Goal: Find specific page/section

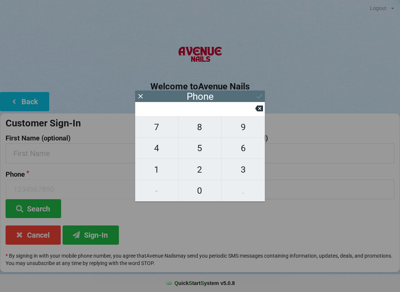
click at [243, 174] on span "3" at bounding box center [242, 170] width 43 height 16
type input "3"
click at [201, 174] on span "2" at bounding box center [199, 170] width 43 height 16
type input "32"
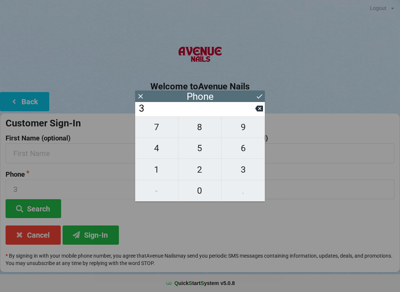
type input "32"
click at [151, 166] on span "1" at bounding box center [156, 170] width 43 height 16
type input "321"
click at [201, 173] on span "2" at bounding box center [199, 170] width 43 height 16
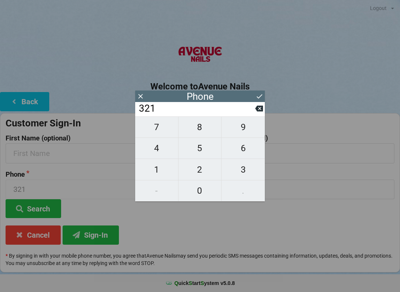
type input "3212"
click at [245, 131] on span "9" at bounding box center [242, 128] width 43 height 16
type input "32129"
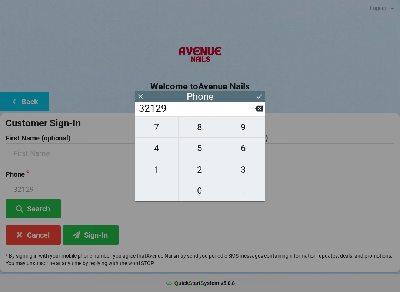
click at [201, 152] on span "5" at bounding box center [199, 149] width 43 height 16
type input "321295"
click at [158, 134] on span "7" at bounding box center [156, 128] width 43 height 16
type input "3212957"
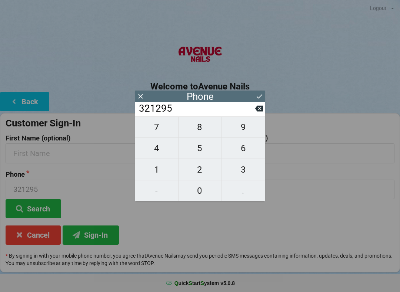
type input "3212957"
click at [158, 168] on span "1" at bounding box center [156, 170] width 43 height 16
type input "32129571"
click at [254, 113] on input "32129571" at bounding box center [196, 109] width 117 height 12
click at [254, 110] on input "32129571" at bounding box center [196, 109] width 117 height 12
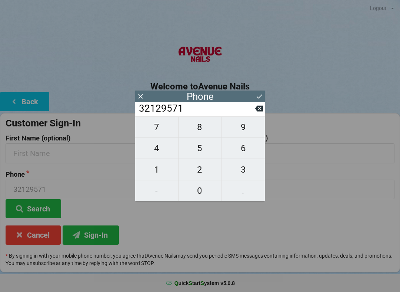
click at [260, 110] on icon at bounding box center [259, 109] width 8 height 6
click at [261, 110] on icon at bounding box center [259, 109] width 8 height 8
type input "321295"
click at [160, 174] on span "1" at bounding box center [156, 170] width 43 height 16
type input "3212951"
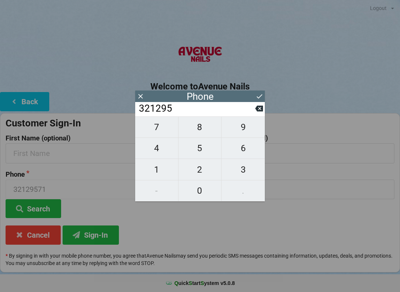
type input "3212951"
click at [161, 132] on span "7" at bounding box center [156, 128] width 43 height 16
type input "32129517"
click at [204, 171] on span "2" at bounding box center [199, 170] width 43 height 16
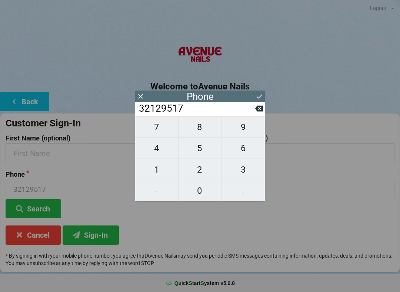
type input "321295172"
click at [257, 112] on icon at bounding box center [259, 109] width 8 height 6
type input "32129517"
click at [210, 131] on span "8" at bounding box center [199, 128] width 43 height 16
type input "321295178"
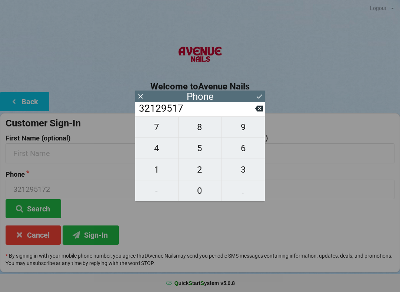
type input "321295178"
click at [244, 169] on span "3" at bounding box center [242, 170] width 43 height 16
type input "3212951783"
click at [260, 96] on icon at bounding box center [259, 97] width 8 height 8
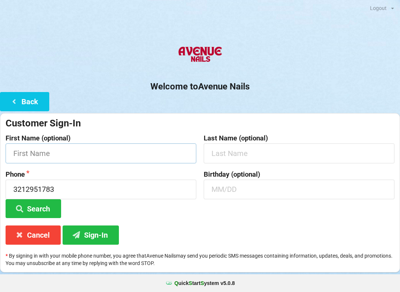
click at [149, 152] on input "text" at bounding box center [101, 154] width 191 height 20
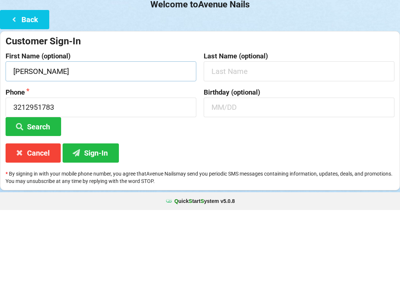
type input "[PERSON_NAME]"
click at [247, 180] on input "text" at bounding box center [299, 190] width 191 height 20
click at [41, 200] on button "Search" at bounding box center [34, 209] width 56 height 19
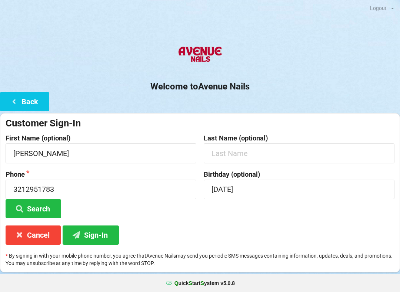
click at [85, 235] on button "Sign-In" at bounding box center [91, 235] width 56 height 19
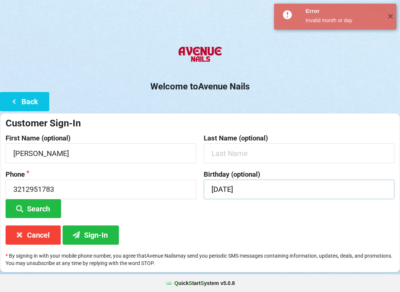
click at [264, 191] on input "[DATE]" at bounding box center [299, 190] width 191 height 20
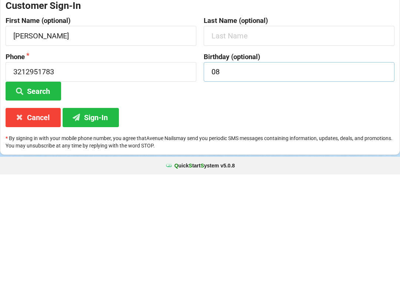
type input "0"
type input "08/18"
click at [88, 226] on button "Sign-In" at bounding box center [91, 235] width 56 height 19
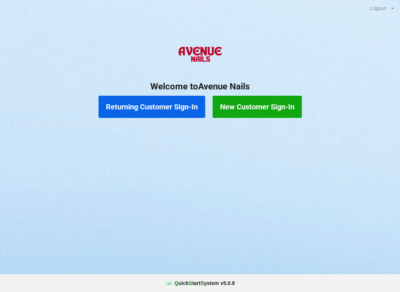
click at [143, 107] on button "Returning Customer Sign-In" at bounding box center [151, 107] width 107 height 22
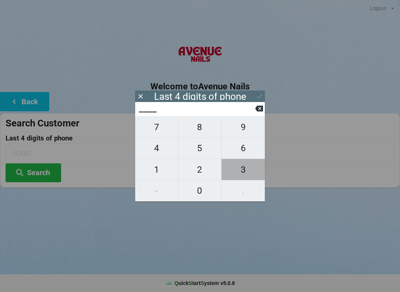
click at [244, 169] on span "3" at bounding box center [242, 170] width 43 height 16
type input "3___"
click at [196, 154] on span "5" at bounding box center [199, 149] width 43 height 16
type input "35__"
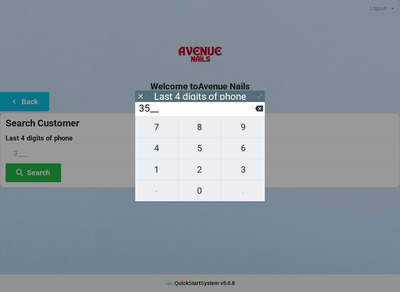
type input "35__"
click at [200, 172] on span "2" at bounding box center [199, 170] width 43 height 16
type input "352_"
click at [240, 176] on span "3" at bounding box center [242, 170] width 43 height 16
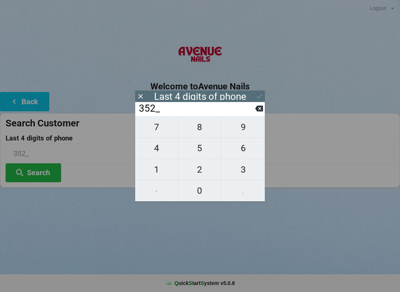
type input "3523"
click at [199, 157] on div "7 8 9 4 5 6 1 2 3 - 0 ." at bounding box center [200, 159] width 130 height 85
click at [238, 153] on div "7 8 9 4 5 6 1 2 3 - 0 ." at bounding box center [200, 159] width 130 height 85
click at [202, 156] on div "7 8 9 4 5 6 1 2 3 - 0 ." at bounding box center [200, 159] width 130 height 85
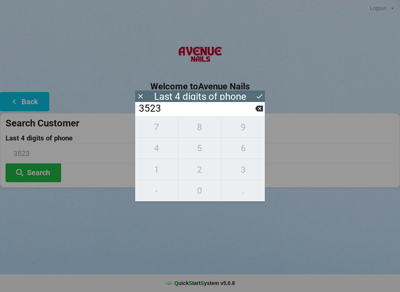
click at [262, 112] on icon at bounding box center [259, 109] width 8 height 6
type input "352_"
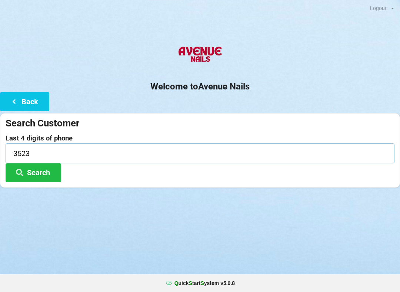
click at [34, 150] on input "3523" at bounding box center [200, 154] width 389 height 20
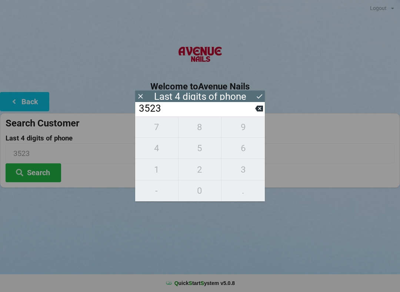
click at [257, 106] on button at bounding box center [259, 109] width 8 height 10
click at [262, 112] on icon at bounding box center [259, 109] width 8 height 6
click at [261, 114] on button at bounding box center [259, 109] width 8 height 10
type input "3___"
click at [245, 154] on span "6" at bounding box center [242, 149] width 43 height 16
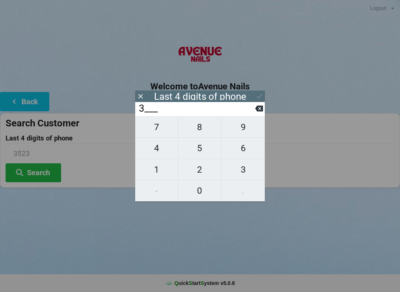
type input "36__"
click at [240, 170] on span "3" at bounding box center [242, 170] width 43 height 16
type input "363_"
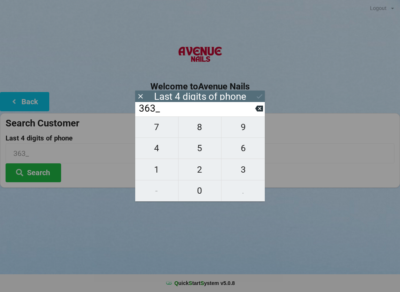
click at [157, 135] on span "7" at bounding box center [156, 128] width 43 height 16
type input "3637"
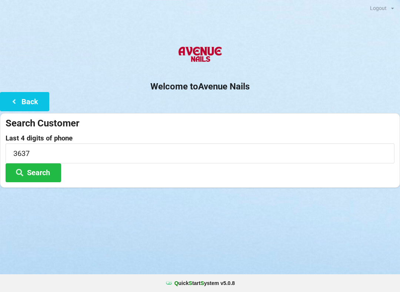
click at [34, 174] on button "Search" at bounding box center [34, 173] width 56 height 19
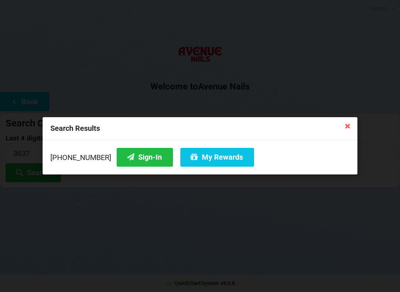
click at [137, 157] on button "Sign-In" at bounding box center [145, 157] width 56 height 19
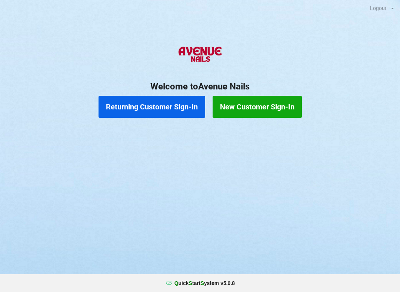
click at [159, 105] on button "Returning Customer Sign-In" at bounding box center [151, 107] width 107 height 22
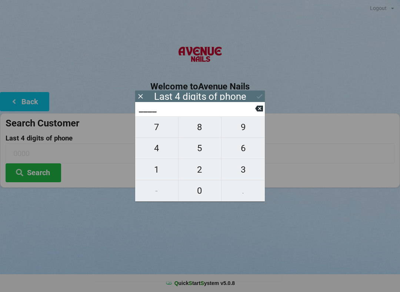
click at [201, 131] on span "8" at bounding box center [199, 128] width 43 height 16
type input "8___"
click at [194, 152] on span "5" at bounding box center [199, 149] width 43 height 16
type input "85__"
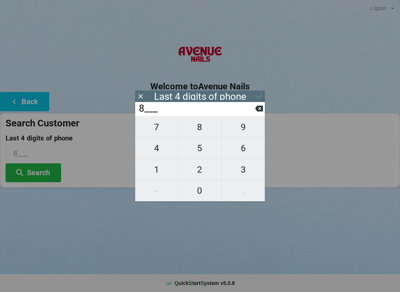
type input "85__"
click at [161, 170] on span "1" at bounding box center [156, 170] width 43 height 16
type input "851_"
click at [201, 129] on span "8" at bounding box center [199, 128] width 43 height 16
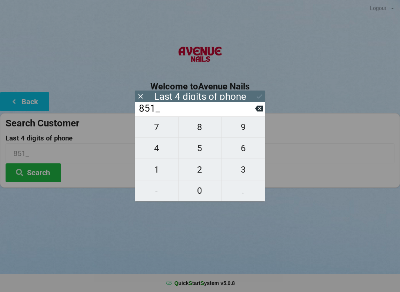
type input "8518"
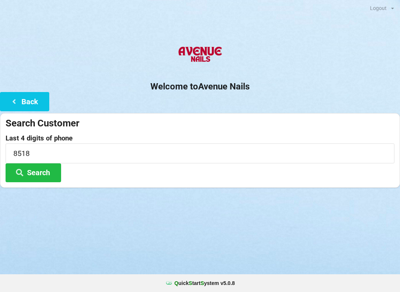
click at [42, 169] on button "Search" at bounding box center [34, 173] width 56 height 19
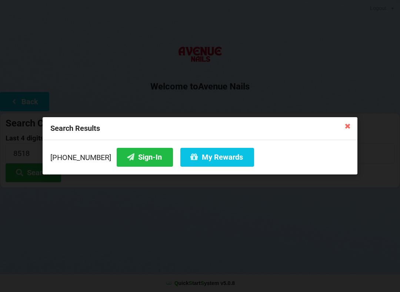
click at [138, 162] on button "Sign-In" at bounding box center [145, 157] width 56 height 19
